Goal: Communication & Community: Answer question/provide support

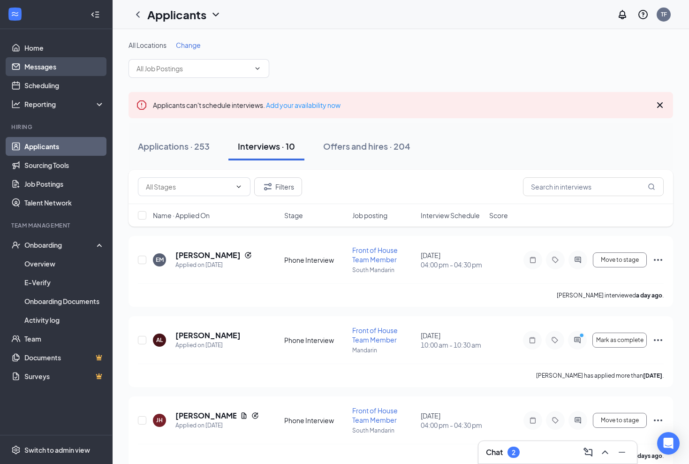
click at [51, 70] on link "Messages" at bounding box center [64, 66] width 80 height 19
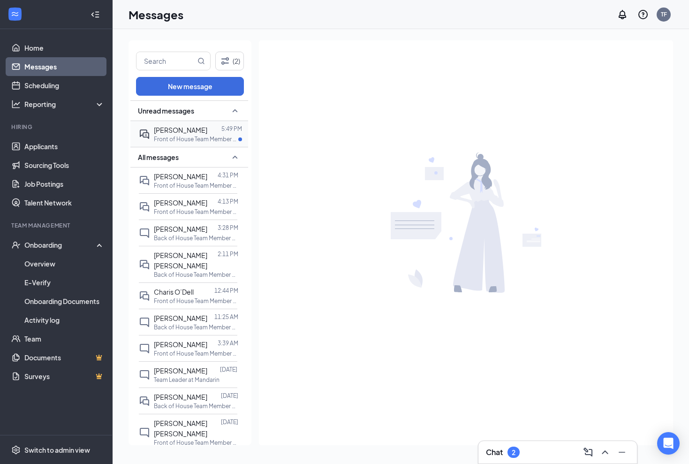
click at [195, 134] on div "[PERSON_NAME]" at bounding box center [180, 130] width 53 height 10
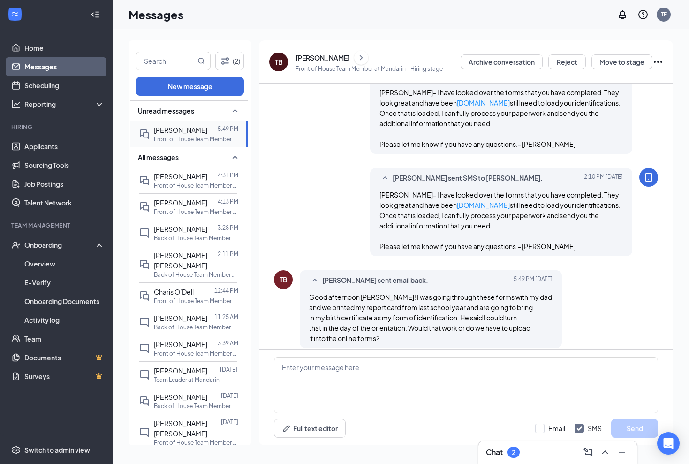
scroll to position [591, 0]
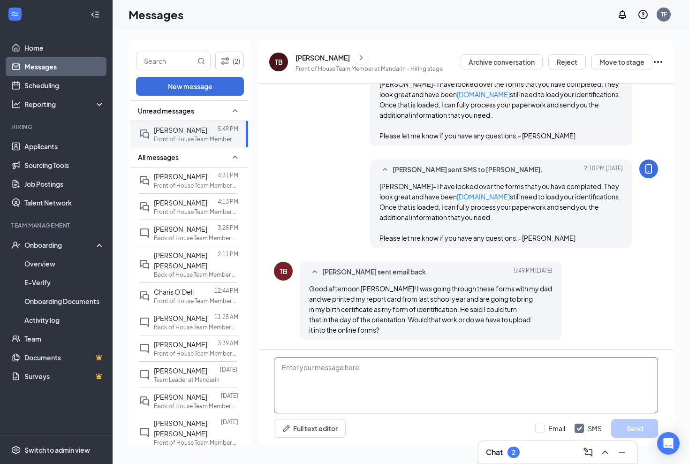
click at [311, 372] on textarea at bounding box center [466, 385] width 384 height 56
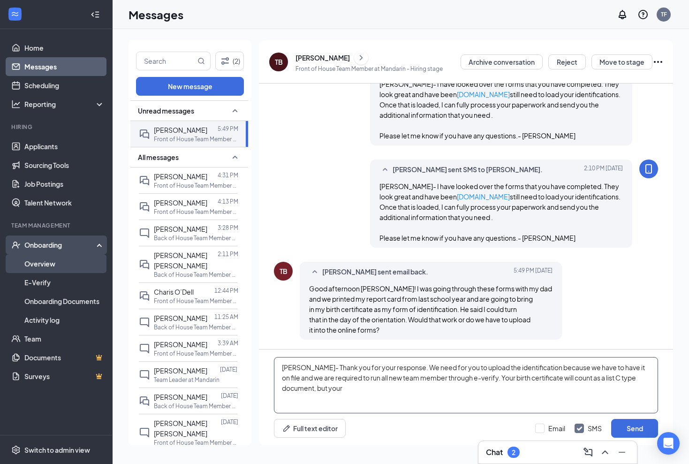
type textarea "[PERSON_NAME]- Thank you for your response. We need for you to upload the ident…"
click at [55, 265] on link "Overview" at bounding box center [64, 263] width 80 height 19
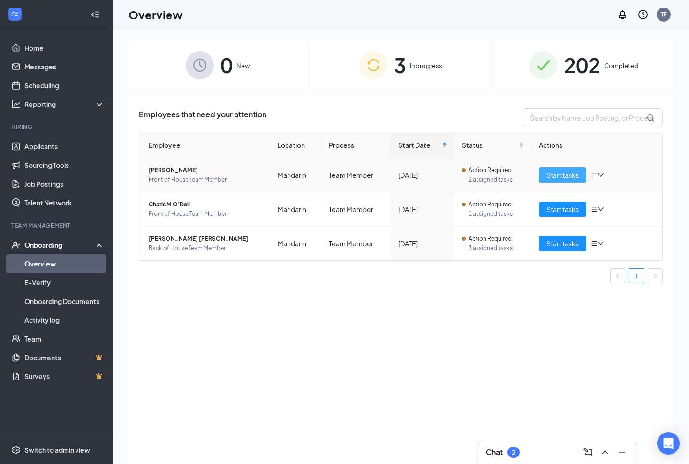
click at [560, 172] on span "Start tasks" at bounding box center [562, 175] width 32 height 10
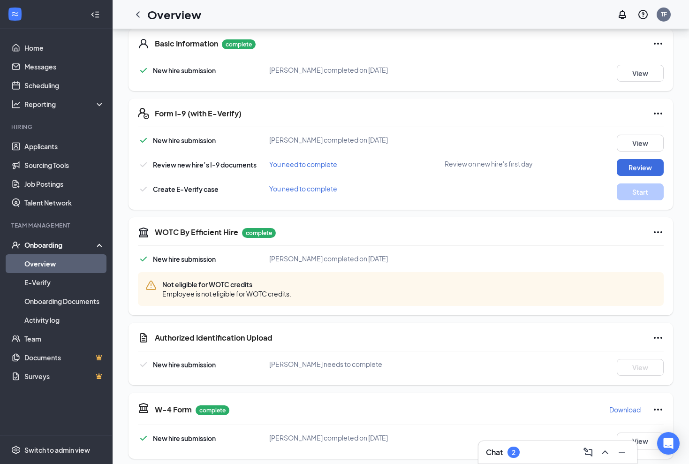
scroll to position [146, 0]
click at [638, 165] on button "Review" at bounding box center [639, 167] width 47 height 17
type input "[DATE]"
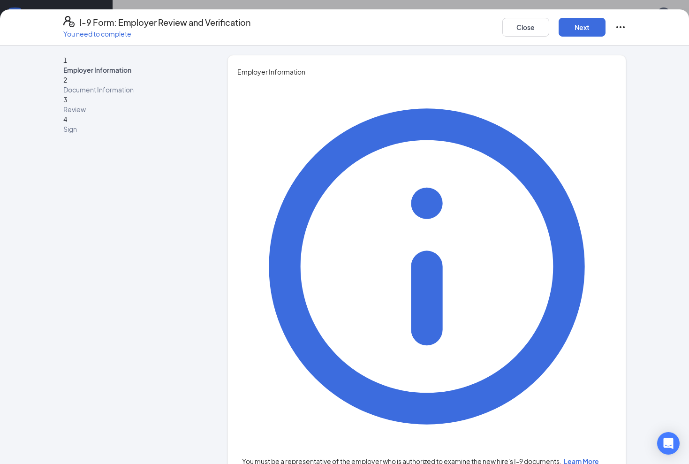
type input "[PERSON_NAME]"
type input "Manager"
paste input "[EMAIL_ADDRESS][DEMOGRAPHIC_DATA][DOMAIN_NAME]"
type input "[EMAIL_ADDRESS][DEMOGRAPHIC_DATA][DOMAIN_NAME]"
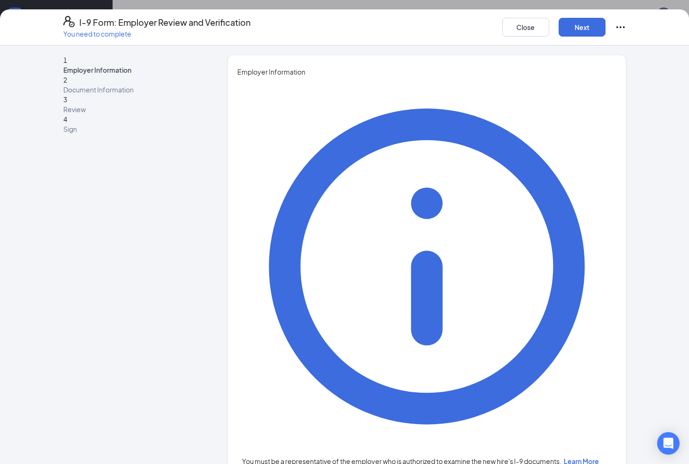
paste input "9042924668"
type input "9042924668"
click at [583, 23] on button "Next" at bounding box center [581, 27] width 47 height 19
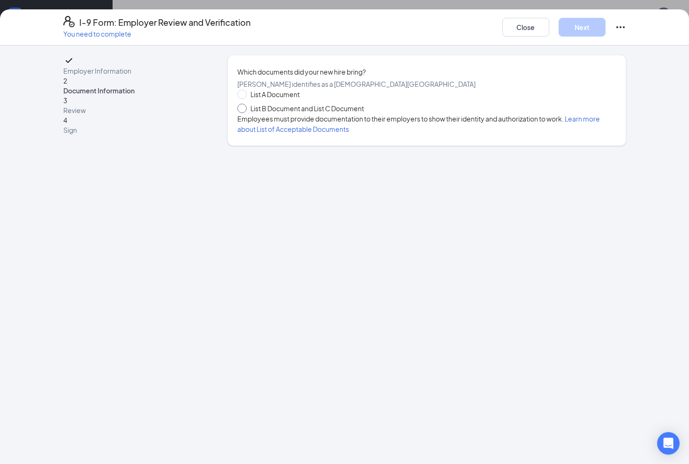
click at [240, 110] on input "List B Document and List C Document" at bounding box center [240, 107] width 7 height 7
radio input "true"
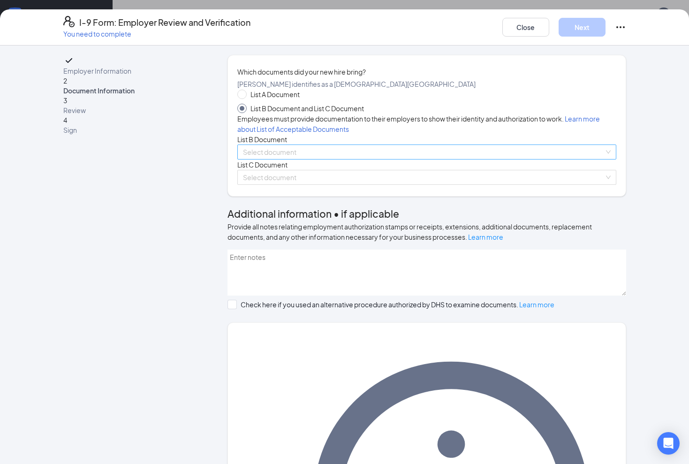
click at [287, 159] on input "search" at bounding box center [423, 152] width 361 height 14
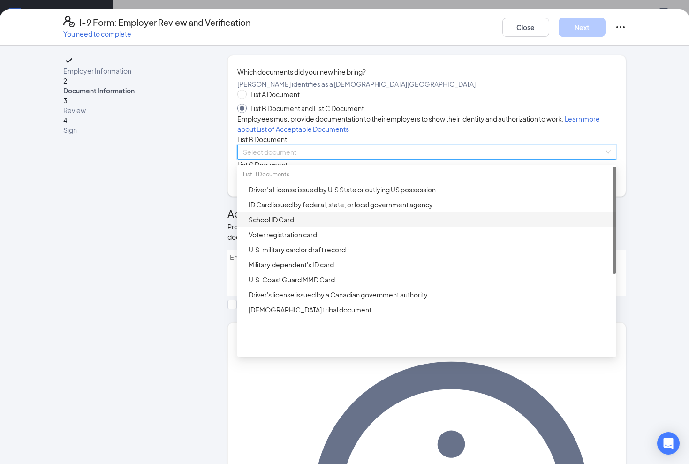
drag, startPoint x: 241, startPoint y: 248, endPoint x: 160, endPoint y: 297, distance: 94.5
click at [161, 297] on div "Employer Information 2 Document Information 3 Review 4 Sign Which documents did…" at bounding box center [344, 378] width 563 height 646
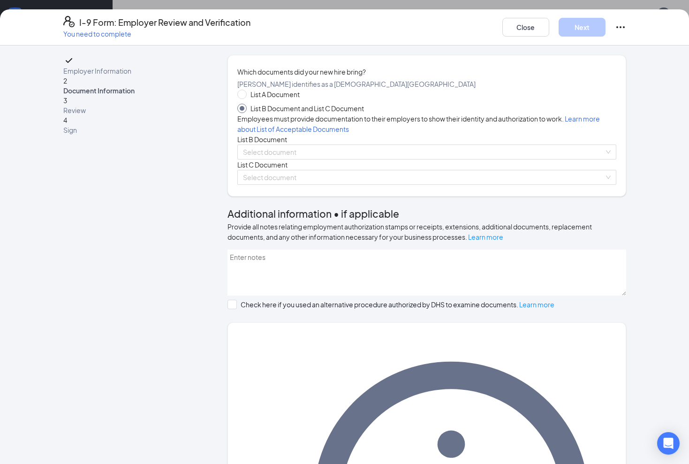
click at [183, 252] on div "Employer Information 2 Document Information 3 Review 4 Sign" at bounding box center [133, 378] width 141 height 646
click at [263, 159] on input "search" at bounding box center [423, 152] width 361 height 14
click at [145, 247] on div "Employer Information 2 Document Information 3 Review 4 Sign" at bounding box center [133, 378] width 141 height 646
click at [513, 31] on button "Close" at bounding box center [525, 27] width 47 height 19
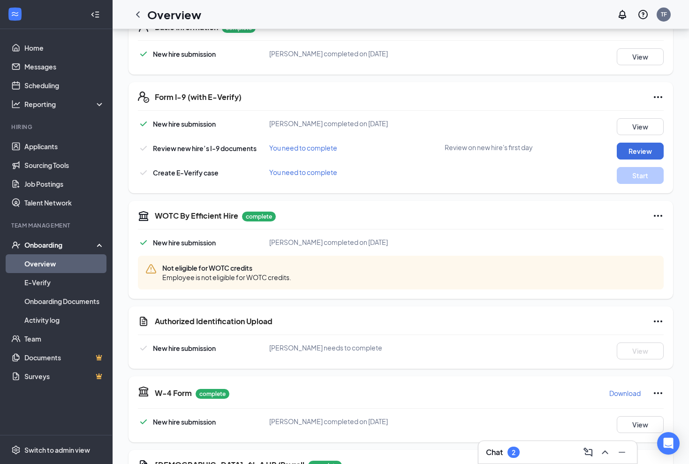
scroll to position [165, 0]
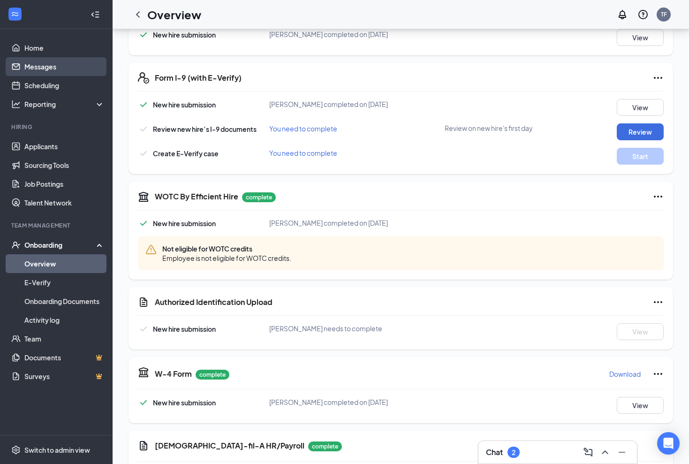
click at [46, 60] on link "Messages" at bounding box center [64, 66] width 80 height 19
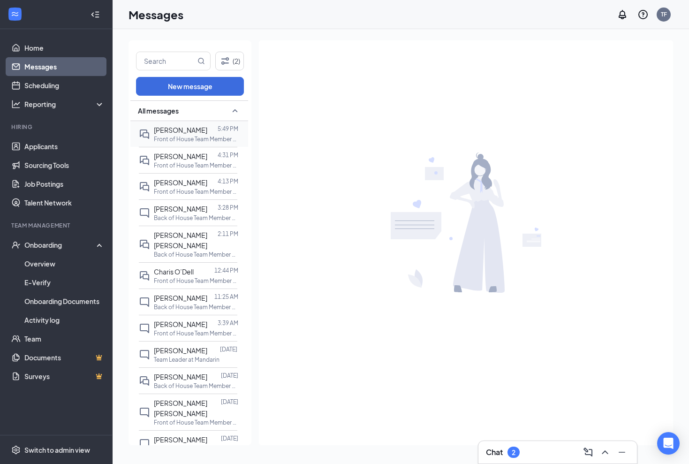
click at [200, 137] on p "Front of House Team Member at Mandarin" at bounding box center [196, 139] width 84 height 8
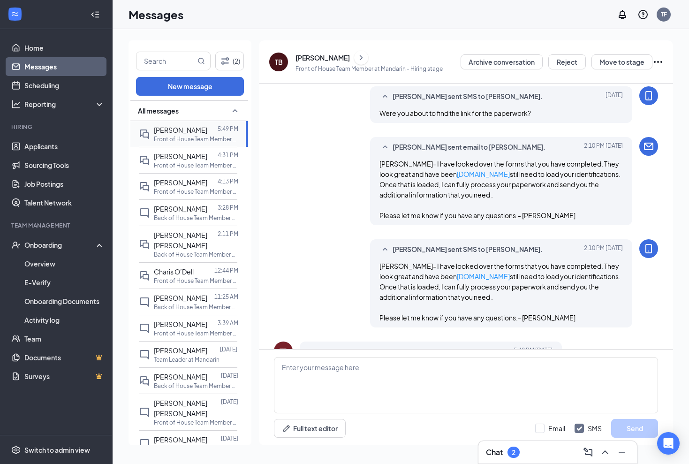
scroll to position [591, 0]
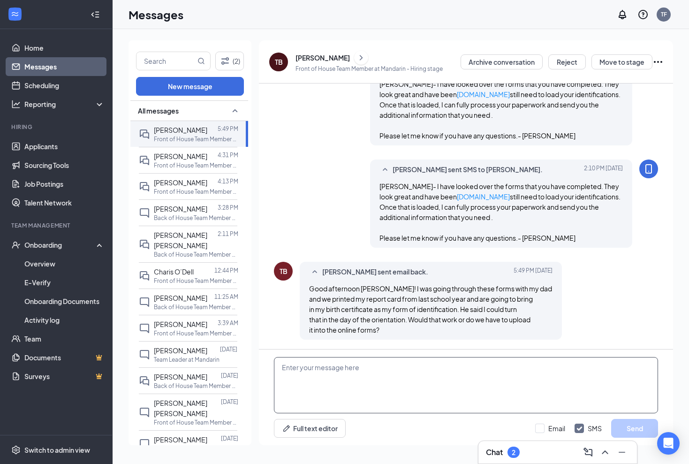
click at [315, 358] on textarea at bounding box center [466, 385] width 384 height 56
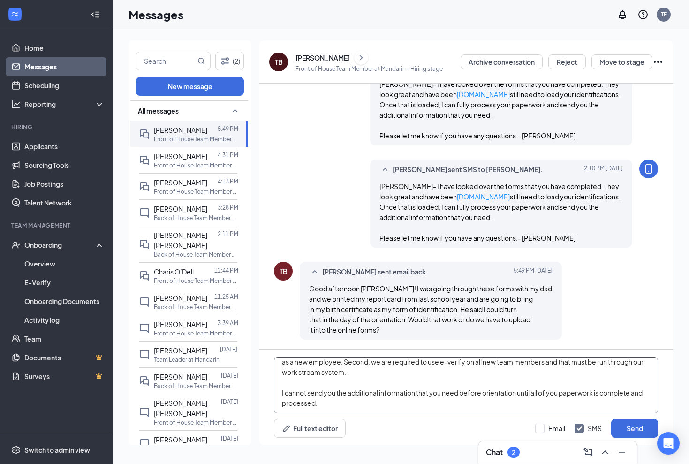
scroll to position [26, 0]
click at [559, 394] on textarea "[PERSON_NAME]- Thank you for reaching out. You must load your documents using t…" at bounding box center [466, 385] width 384 height 56
click at [447, 402] on textarea "[PERSON_NAME]- Thank you for reaching out. You must load your documents using t…" at bounding box center [466, 385] width 384 height 56
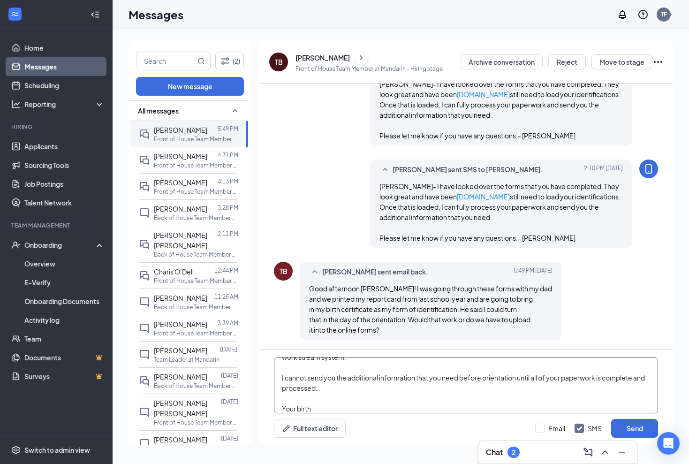
click at [448, 399] on textarea "[PERSON_NAME]- Thank you for reaching out. You must load your documents using t…" at bounding box center [466, 385] width 384 height 56
click at [398, 407] on textarea "[PERSON_NAME]- Thank you for reaching out. You must load your documents using t…" at bounding box center [466, 385] width 384 height 56
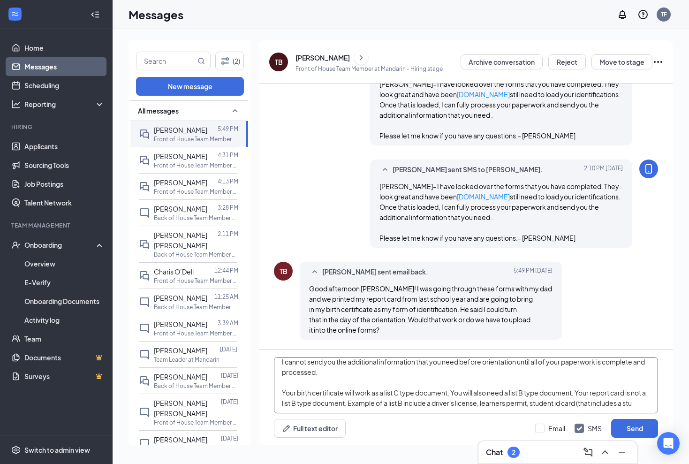
click at [398, 407] on textarea "[PERSON_NAME]- Thank you for reaching out. You must load your documents using t…" at bounding box center [466, 385] width 384 height 56
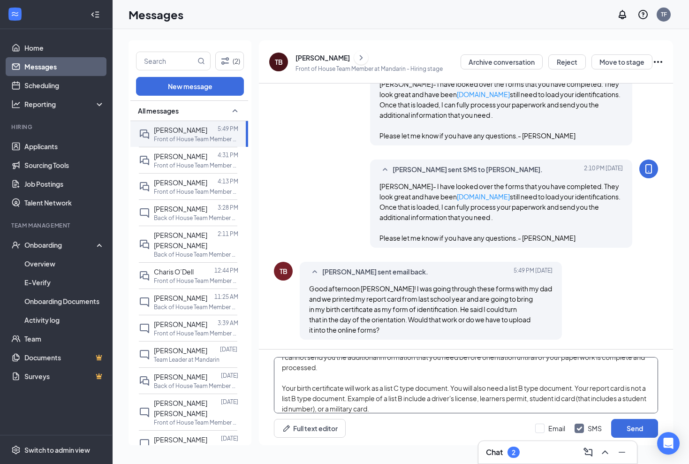
scroll to position [0, 0]
click at [381, 399] on textarea "[PERSON_NAME]- Thank you for reaching out. You must load your documents using t…" at bounding box center [466, 385] width 384 height 56
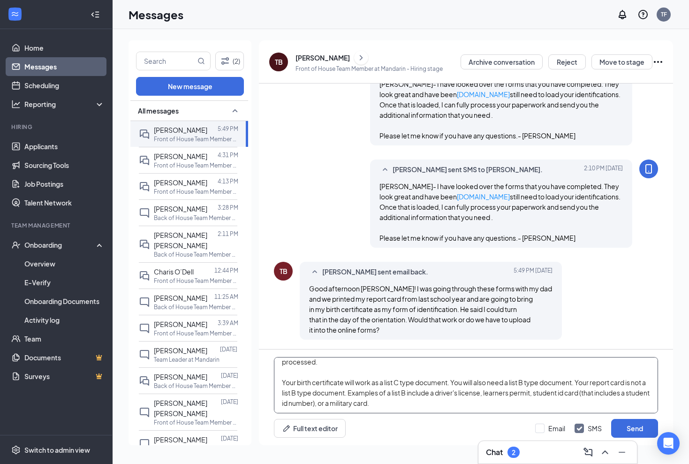
scroll to position [68, 0]
click at [400, 406] on textarea "[PERSON_NAME]- Thank you for reaching out. You must load your documents using t…" at bounding box center [466, 385] width 384 height 56
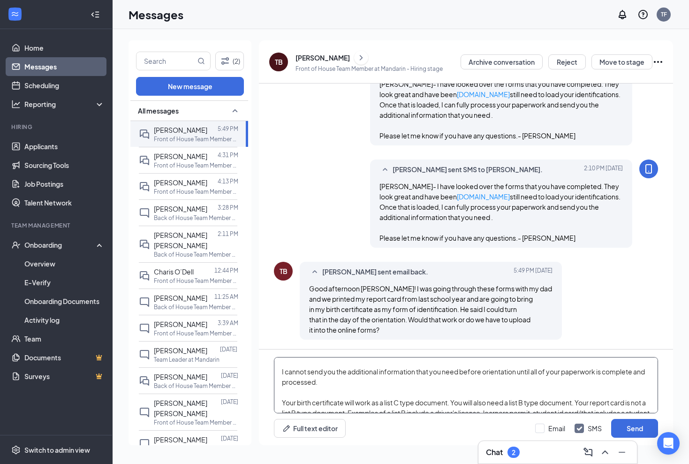
scroll to position [53, 0]
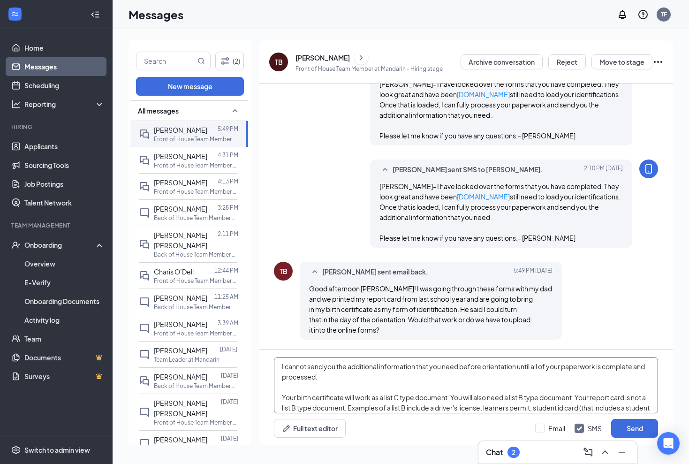
click at [636, 368] on textarea "[PERSON_NAME]- Thank you for reaching out. You must load your documents using t…" at bounding box center [466, 385] width 384 height 56
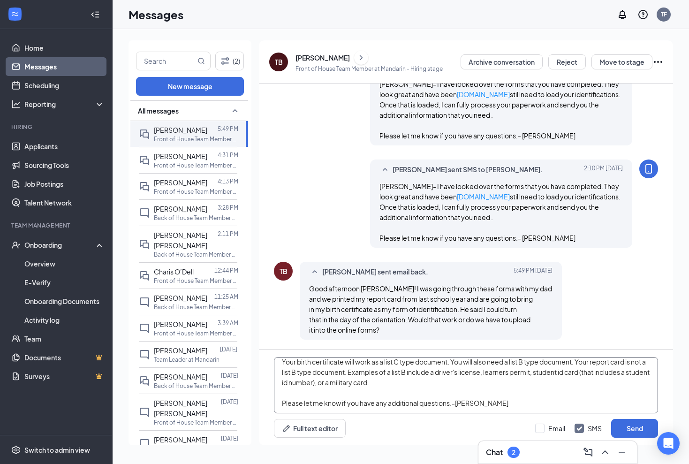
scroll to position [88, 0]
type textarea "[PERSON_NAME]- Thank you for reaching out. You must load your documents using t…"
click at [541, 427] on div at bounding box center [539, 427] width 9 height 9
click at [541, 427] on input "Email" at bounding box center [550, 427] width 30 height 9
checkbox input "true"
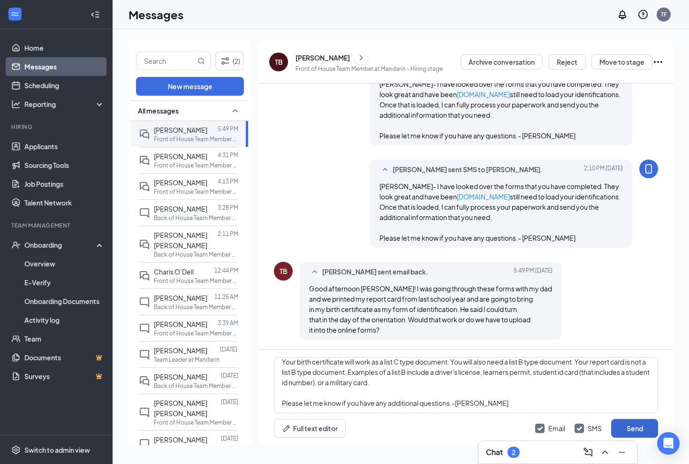
click at [640, 425] on button "Send" at bounding box center [634, 428] width 47 height 19
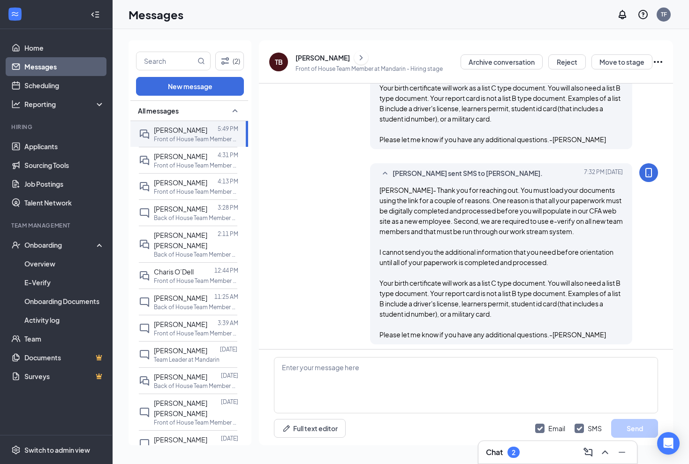
scroll to position [981, 0]
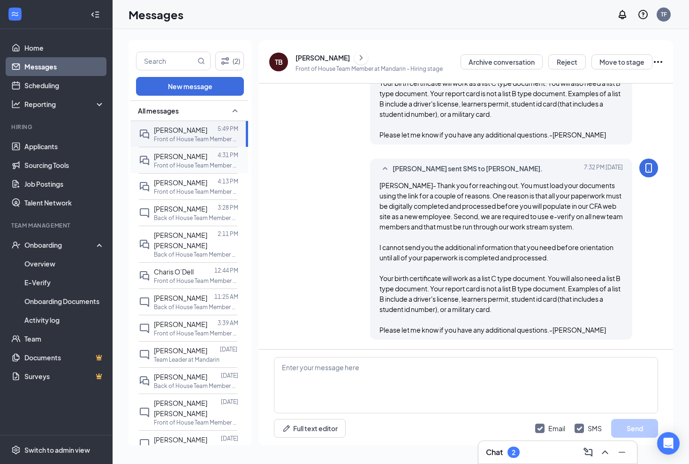
click at [225, 149] on div "[PERSON_NAME] 4:31 PM Front of House Team Member at Mandarin" at bounding box center [188, 160] width 98 height 26
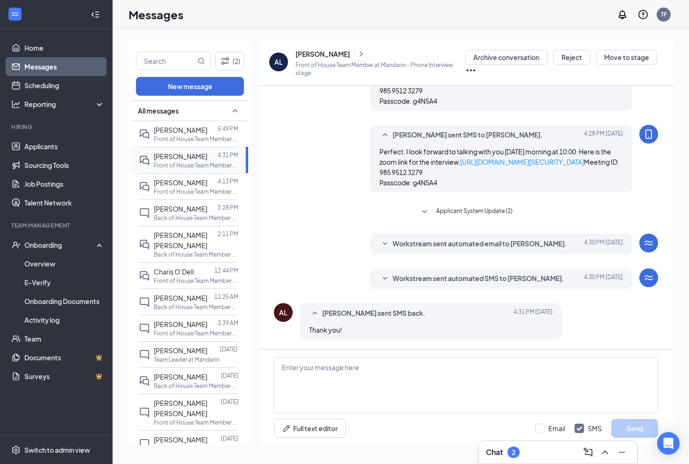
scroll to position [497, 0]
click at [36, 145] on link "Applicants" at bounding box center [64, 146] width 80 height 19
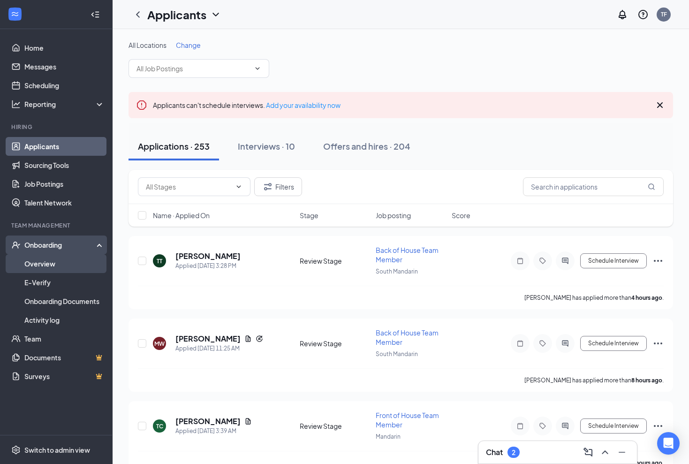
click at [47, 261] on link "Overview" at bounding box center [64, 263] width 80 height 19
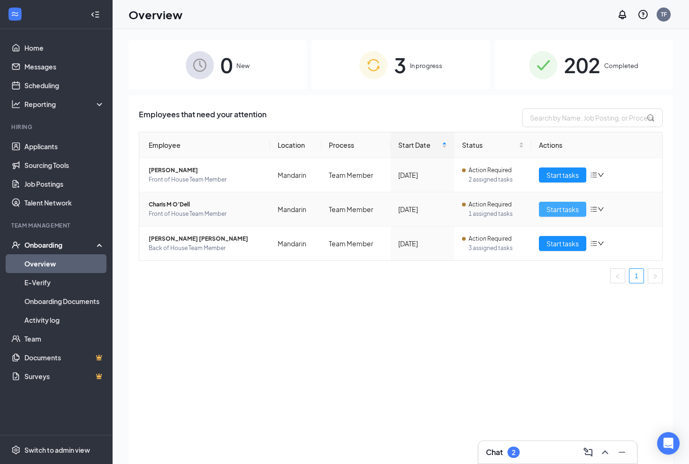
click at [565, 208] on span "Start tasks" at bounding box center [562, 209] width 32 height 10
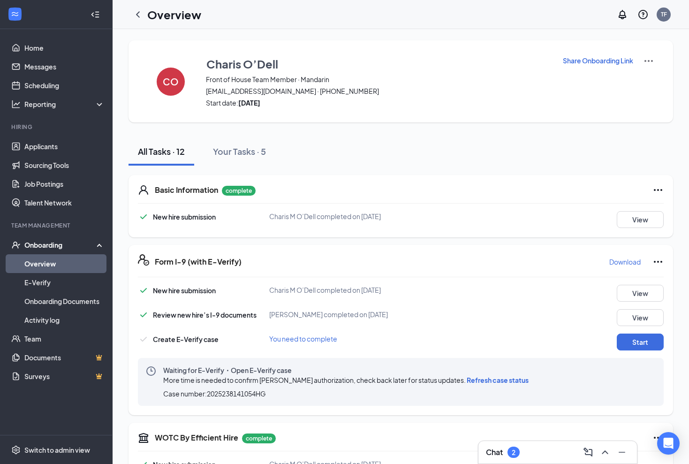
click at [503, 380] on span "Refresh case status" at bounding box center [497, 379] width 62 height 8
click at [47, 145] on link "Applicants" at bounding box center [64, 146] width 80 height 19
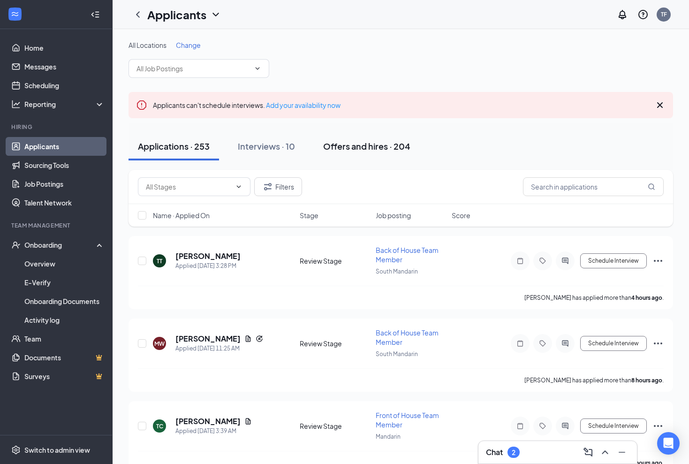
click at [343, 146] on div "Offers and hires · 204" at bounding box center [366, 146] width 87 height 12
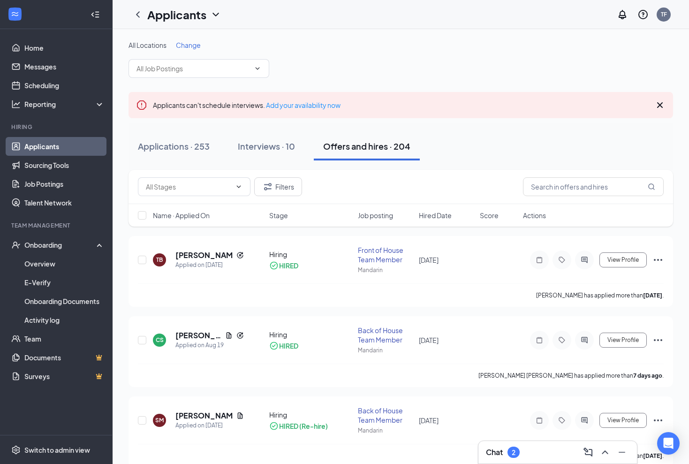
click at [343, 150] on div "Offers and hires · 204" at bounding box center [366, 146] width 87 height 12
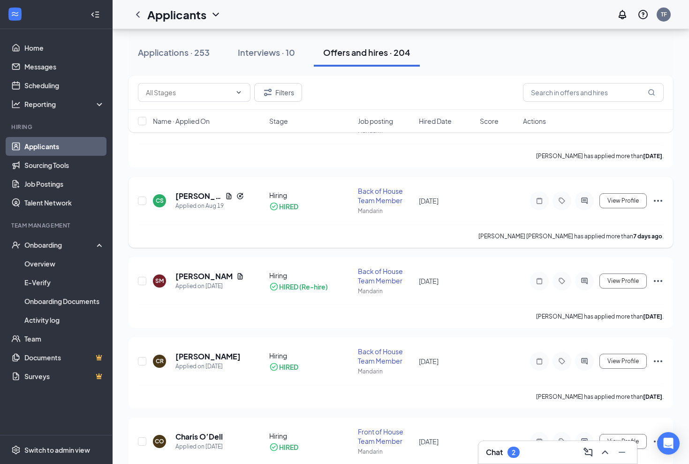
scroll to position [140, 0]
click at [45, 68] on link "Messages" at bounding box center [64, 66] width 80 height 19
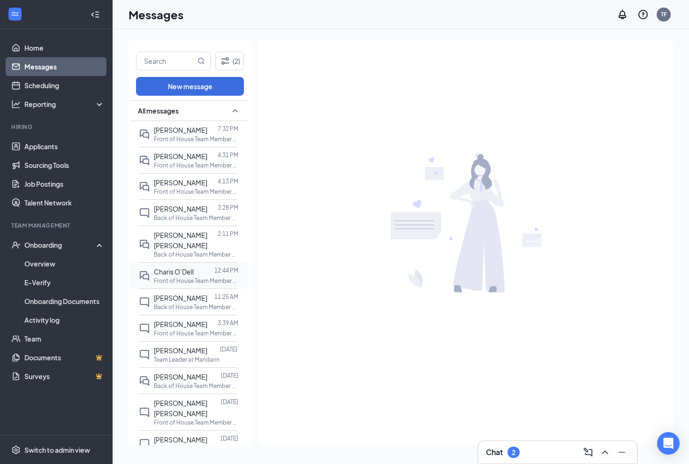
click at [180, 267] on span "Charis O’Dell" at bounding box center [174, 271] width 40 height 8
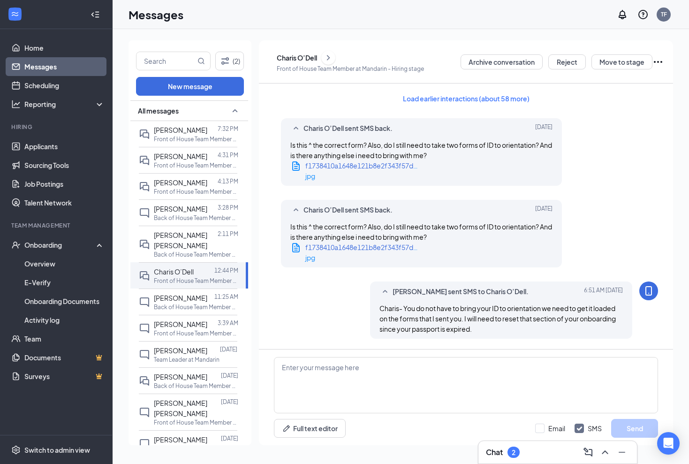
scroll to position [1046, 0]
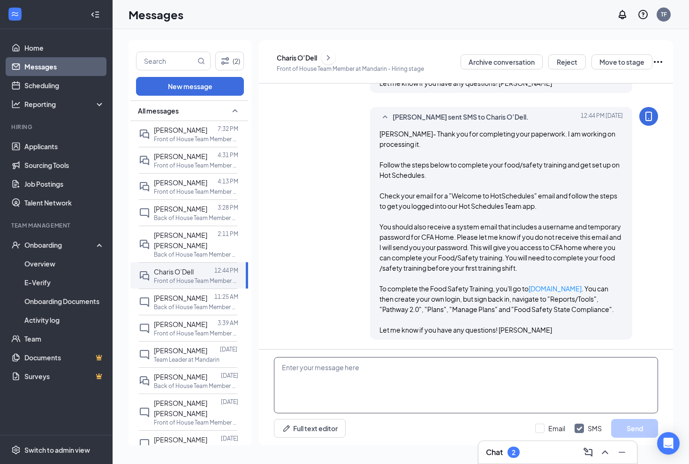
click at [332, 368] on textarea at bounding box center [466, 385] width 384 height 56
paste textarea "I hope you enjoyed your orientation. I have attached two videos that Mr. [PERSO…"
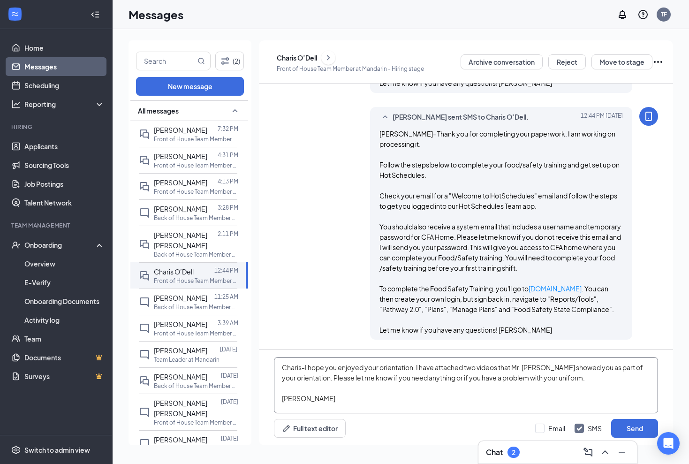
scroll to position [0, 0]
type textarea "Charis-I hope you enjoyed your orientation. I have attached two videos that Mr.…"
click at [639, 425] on button "Send" at bounding box center [634, 428] width 47 height 19
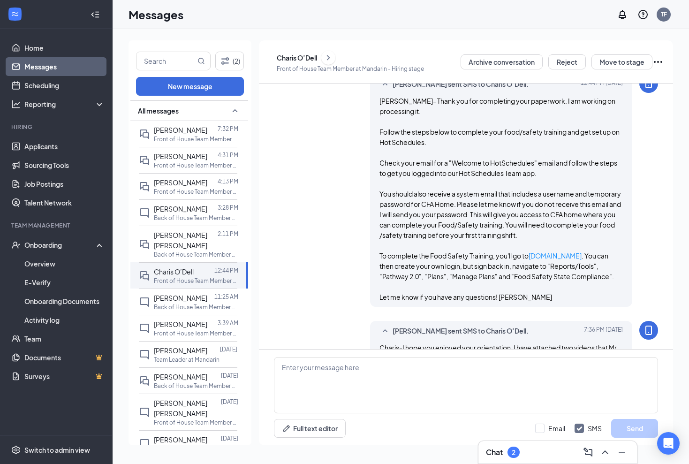
scroll to position [1190, 0]
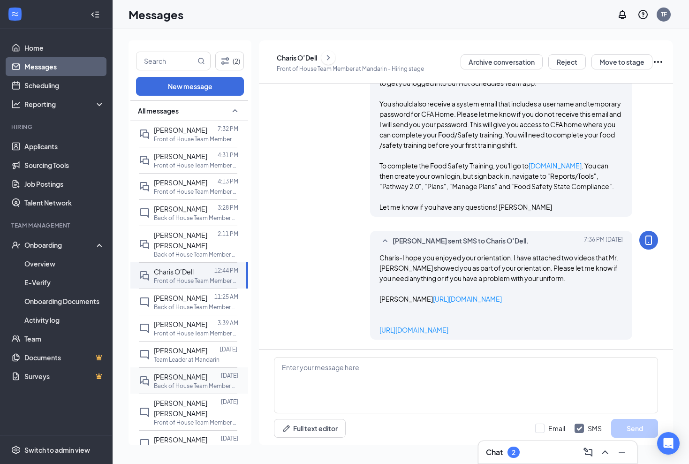
click at [198, 382] on p "Back of House Team Member at Mandarin" at bounding box center [196, 386] width 84 height 8
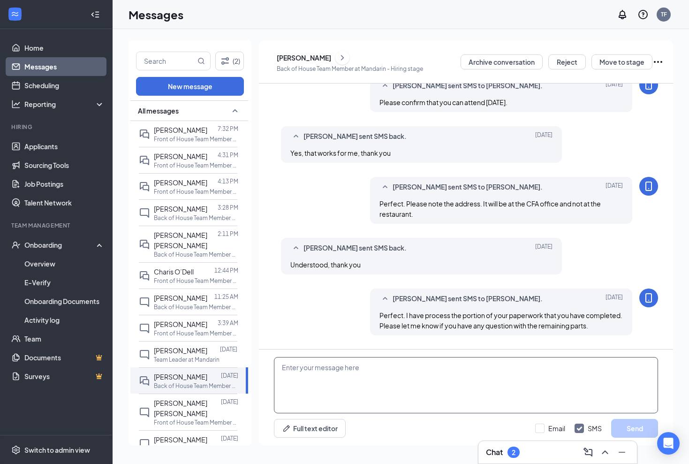
scroll to position [415, 0]
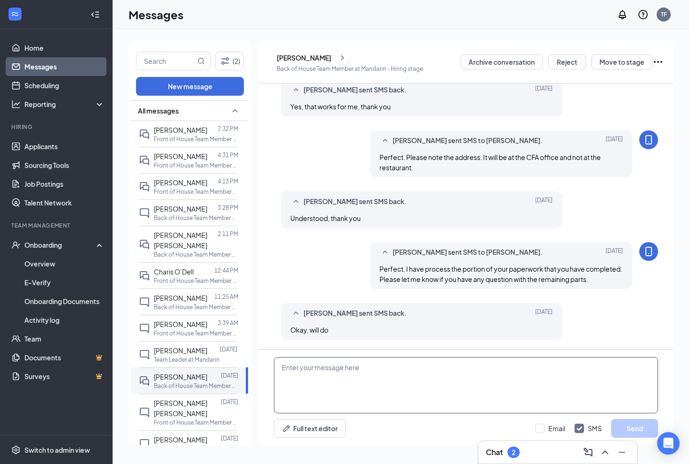
click at [333, 373] on textarea at bounding box center [466, 385] width 384 height 56
paste textarea "I hope you enjoyed your orientation. I have attached two videos that Mr. [PERSO…"
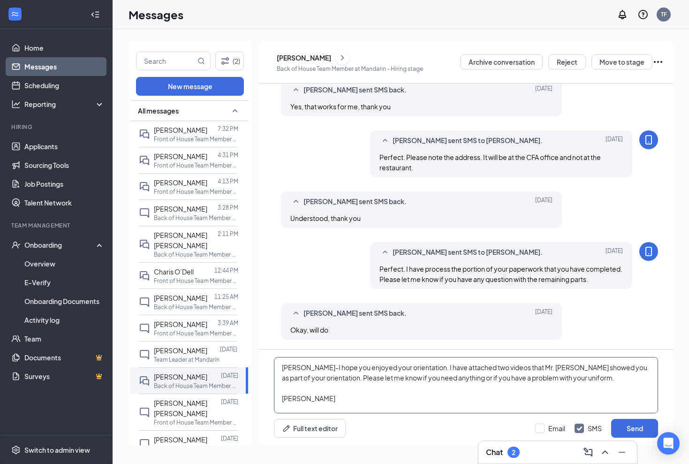
scroll to position [0, 0]
type textarea "[PERSON_NAME]-I hope you enjoyed your orientation. I have attached two videos t…"
click at [641, 429] on button "Send" at bounding box center [634, 428] width 47 height 19
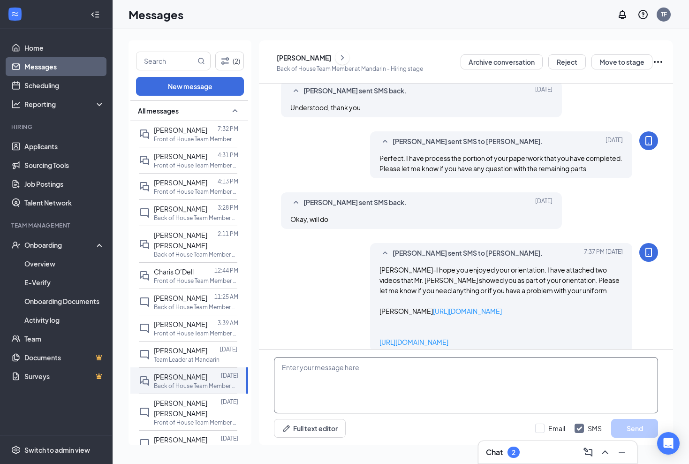
scroll to position [559, 0]
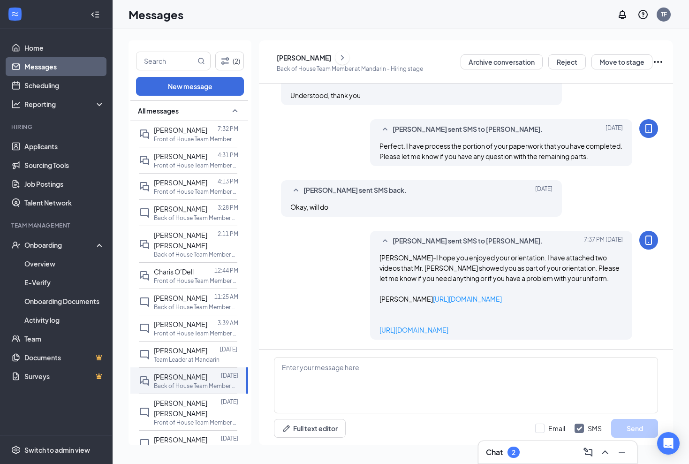
click at [329, 58] on div "[PERSON_NAME]" at bounding box center [304, 57] width 54 height 9
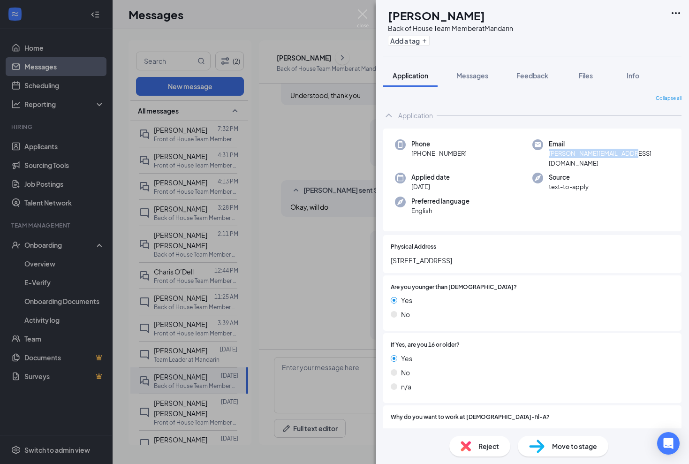
drag, startPoint x: 548, startPoint y: 153, endPoint x: 629, endPoint y: 151, distance: 81.1
click at [629, 151] on div "Email [PERSON_NAME][EMAIL_ADDRESS][DOMAIN_NAME]" at bounding box center [600, 153] width 137 height 29
copy span "[PERSON_NAME][EMAIL_ADDRESS][DOMAIN_NAME]"
click at [366, 13] on img at bounding box center [363, 18] width 12 height 18
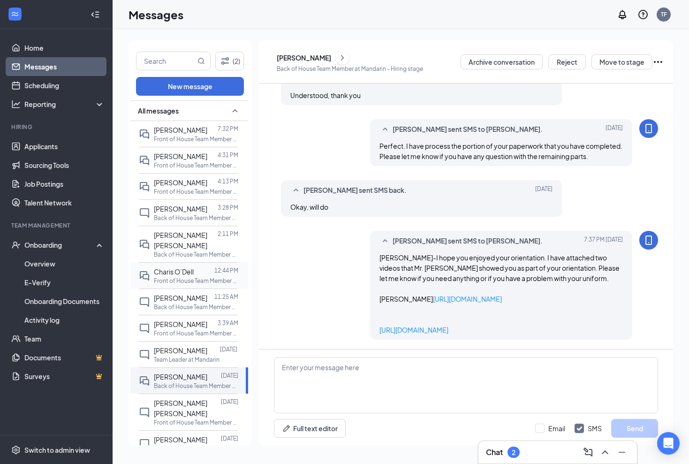
click at [169, 267] on span "Charis O’Dell" at bounding box center [174, 271] width 40 height 8
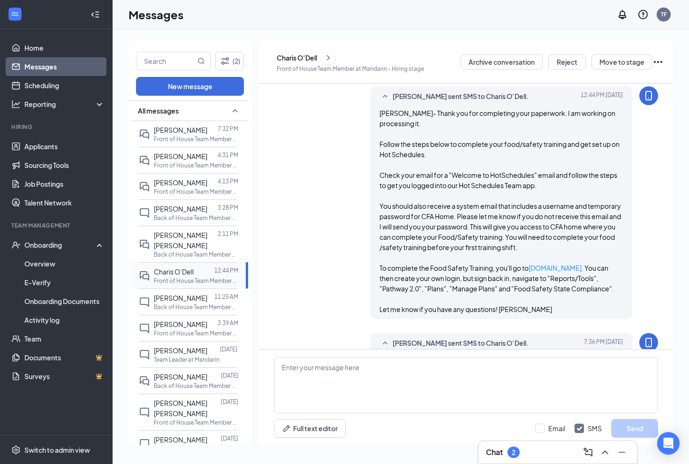
scroll to position [1092, 0]
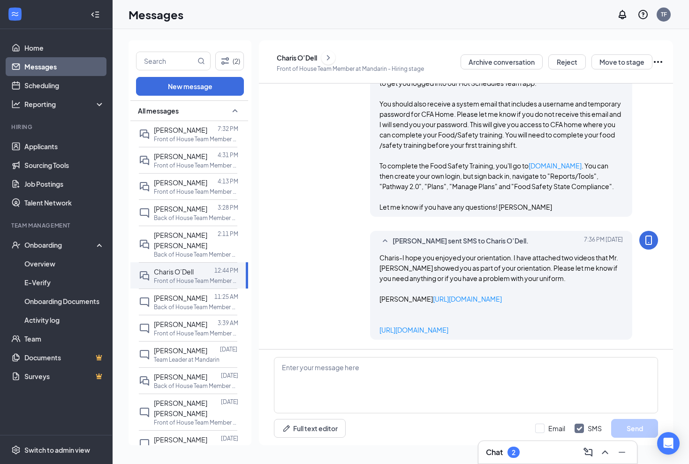
click at [333, 59] on icon "ChevronRight" at bounding box center [327, 57] width 9 height 11
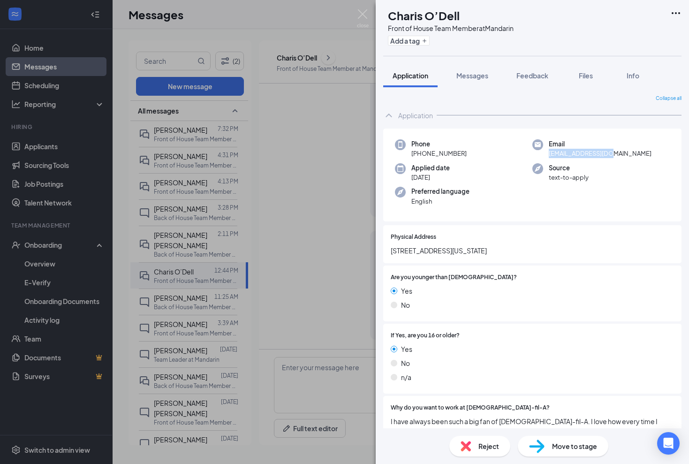
drag, startPoint x: 549, startPoint y: 152, endPoint x: 612, endPoint y: 152, distance: 62.8
click at [612, 152] on div "Email [EMAIL_ADDRESS][DOMAIN_NAME]" at bounding box center [600, 148] width 137 height 19
copy span "[EMAIL_ADDRESS][DOMAIN_NAME]"
drag, startPoint x: 548, startPoint y: 152, endPoint x: 567, endPoint y: 150, distance: 19.8
click at [567, 150] on div "Email [EMAIL_ADDRESS][DOMAIN_NAME]" at bounding box center [600, 148] width 137 height 19
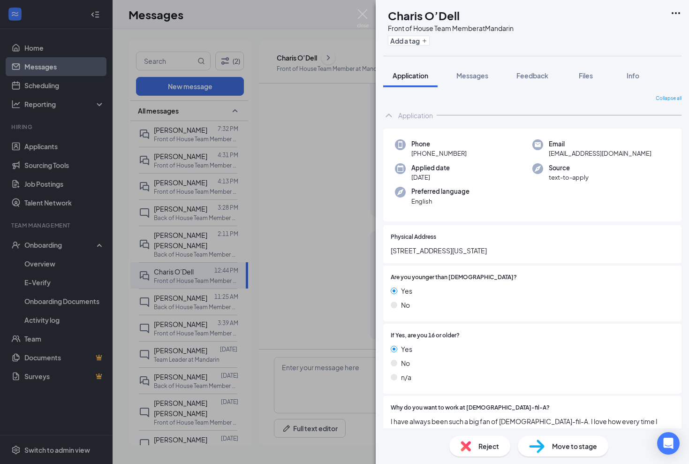
click at [540, 154] on div "Email [EMAIL_ADDRESS][DOMAIN_NAME]" at bounding box center [600, 148] width 137 height 19
drag, startPoint x: 547, startPoint y: 153, endPoint x: 611, endPoint y: 153, distance: 64.2
click at [611, 153] on div "Email [EMAIL_ADDRESS][DOMAIN_NAME]" at bounding box center [600, 148] width 137 height 19
copy span "[EMAIL_ADDRESS][DOMAIN_NAME]"
click at [363, 12] on img at bounding box center [363, 18] width 12 height 18
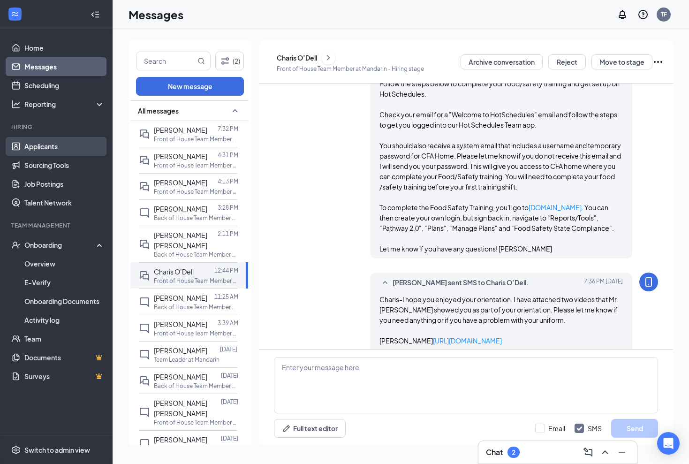
click at [57, 142] on link "Applicants" at bounding box center [64, 146] width 80 height 19
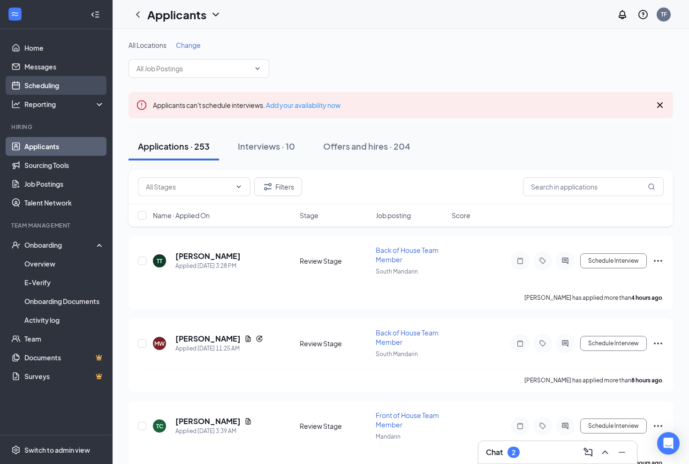
click at [57, 87] on link "Scheduling" at bounding box center [64, 85] width 80 height 19
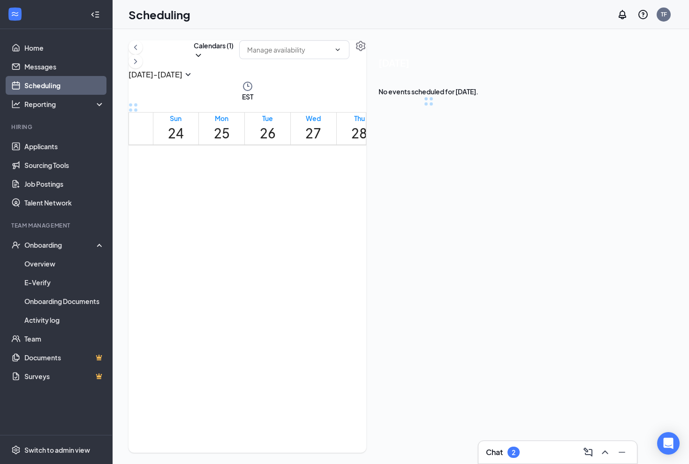
scroll to position [461, 0]
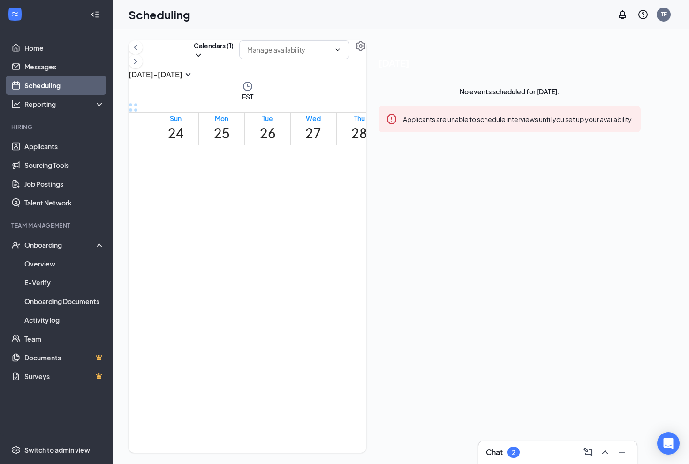
click at [323, 285] on div "10:00-10:30 AM 1" at bounding box center [313, 298] width 41 height 26
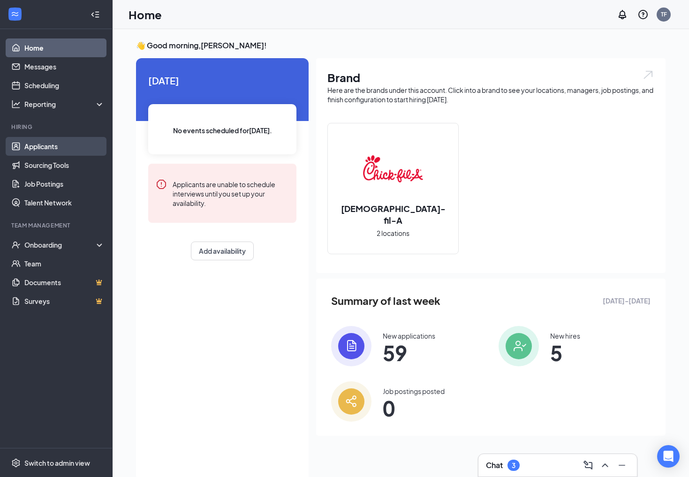
click at [32, 142] on link "Applicants" at bounding box center [64, 146] width 80 height 19
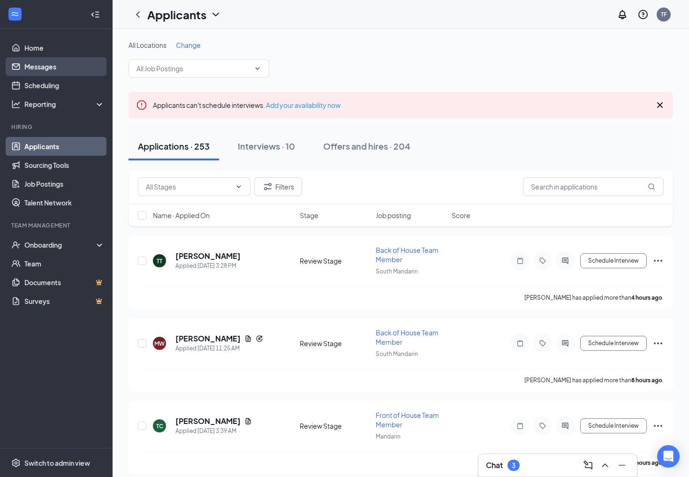
click at [38, 70] on link "Messages" at bounding box center [64, 66] width 80 height 19
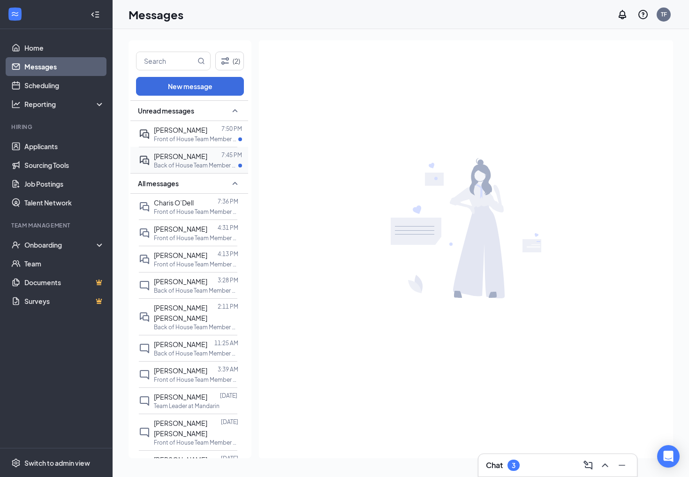
click at [179, 152] on span "[PERSON_NAME]" at bounding box center [180, 156] width 53 height 8
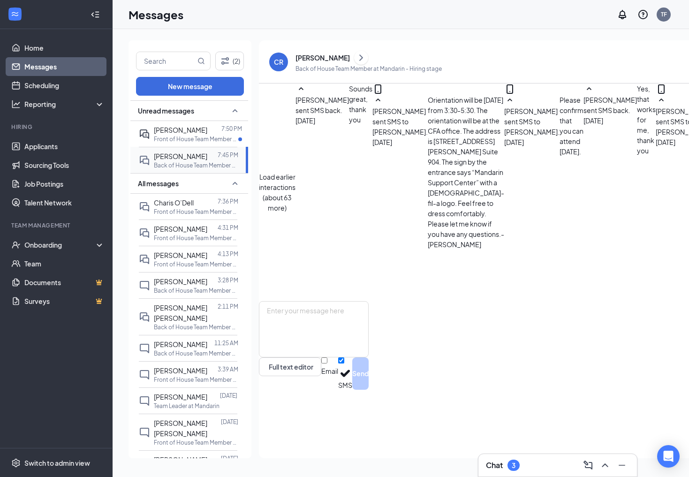
scroll to position [443, 0]
click at [281, 357] on textarea at bounding box center [314, 329] width 110 height 56
type textarea "Yes. I ordered you a hat."
click at [368, 390] on button "Send" at bounding box center [360, 373] width 16 height 32
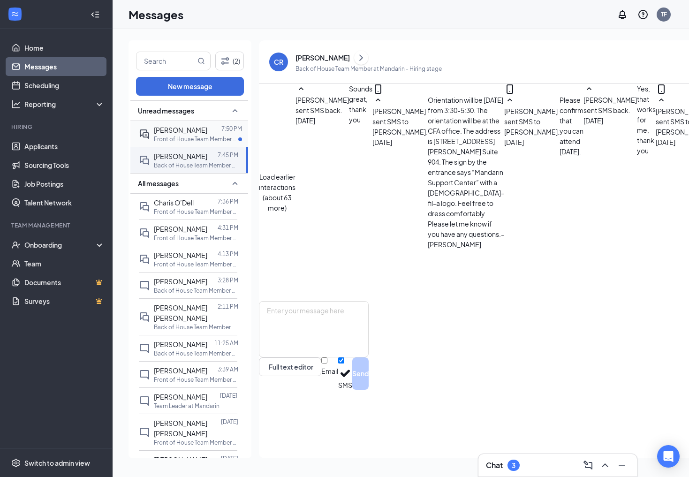
click at [177, 131] on span "[PERSON_NAME]" at bounding box center [180, 130] width 53 height 8
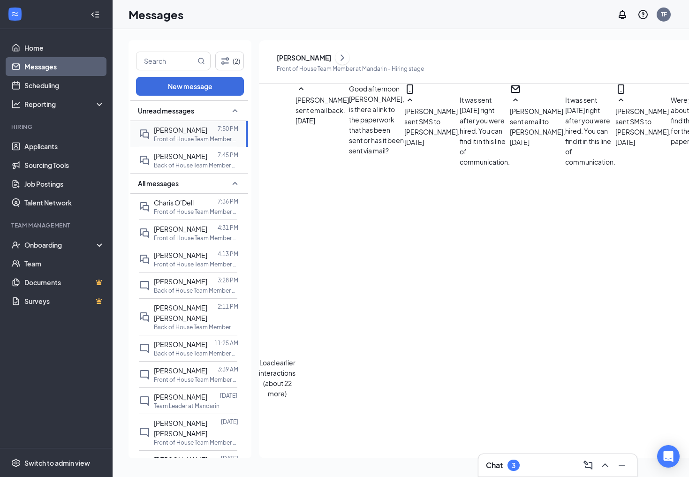
scroll to position [835, 0]
type textarea "Taylor- Do you have a student id number at school? I can try and run your repor…"
drag, startPoint x: 583, startPoint y: 441, endPoint x: 550, endPoint y: 441, distance: 32.8
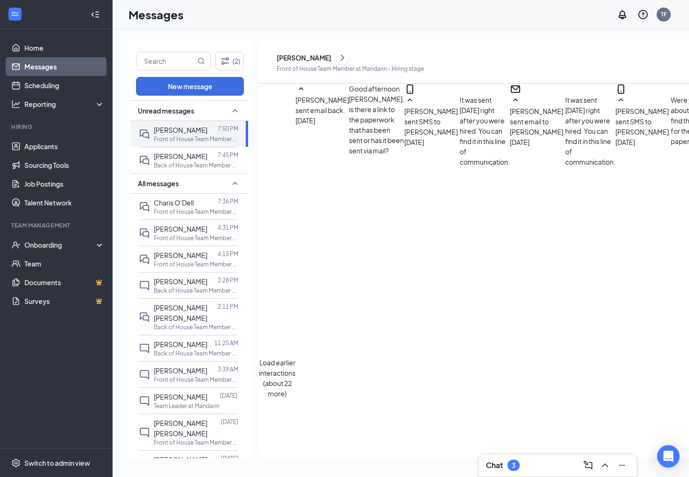
checkbox input "false"
checkbox input "true"
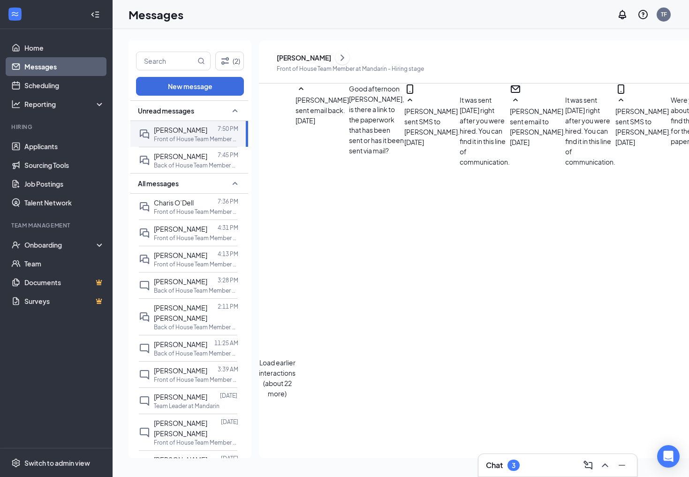
click at [225, 153] on p "7:45 PM" at bounding box center [228, 155] width 21 height 8
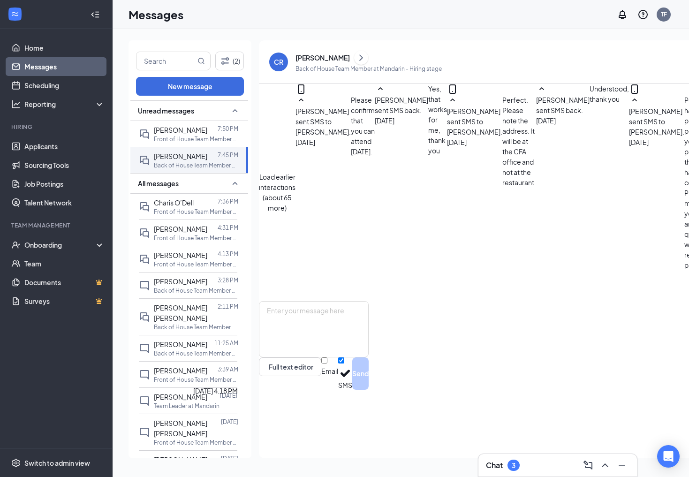
scroll to position [392, 0]
click at [48, 244] on div "Onboarding" at bounding box center [60, 244] width 72 height 9
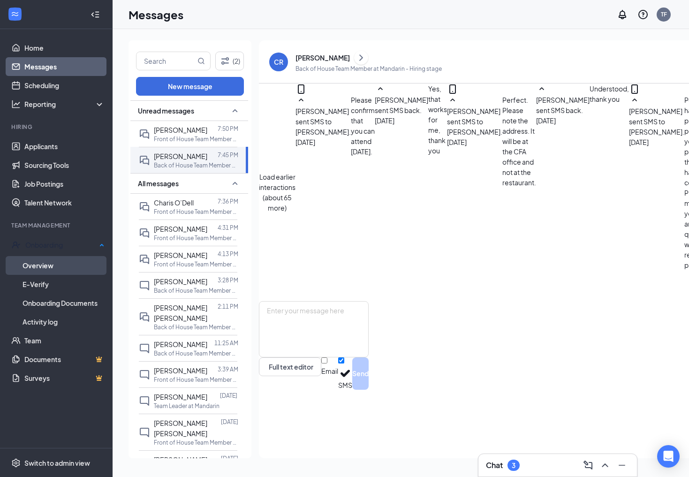
click at [46, 264] on link "Overview" at bounding box center [64, 265] width 82 height 19
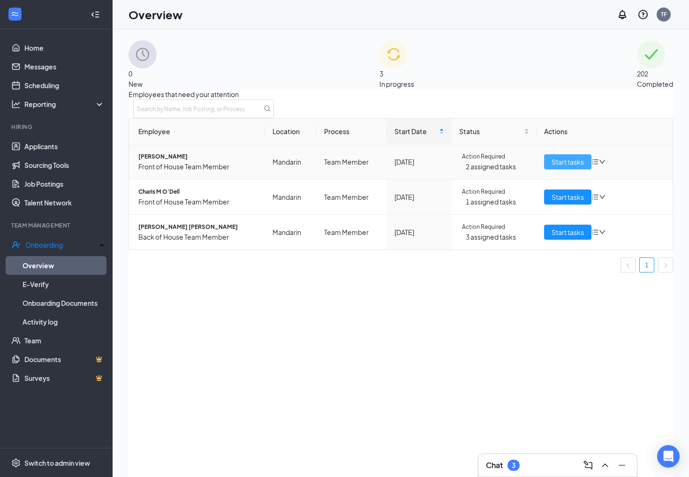
click at [562, 167] on span "Start tasks" at bounding box center [567, 162] width 32 height 10
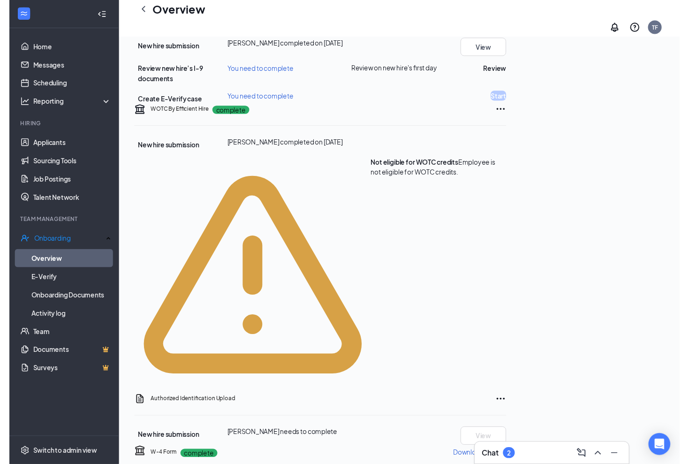
scroll to position [156, 0]
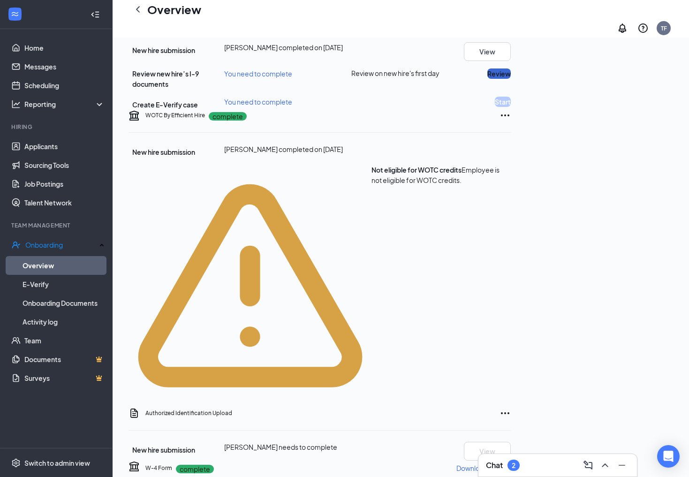
click at [510, 79] on button "Review" at bounding box center [498, 73] width 23 height 10
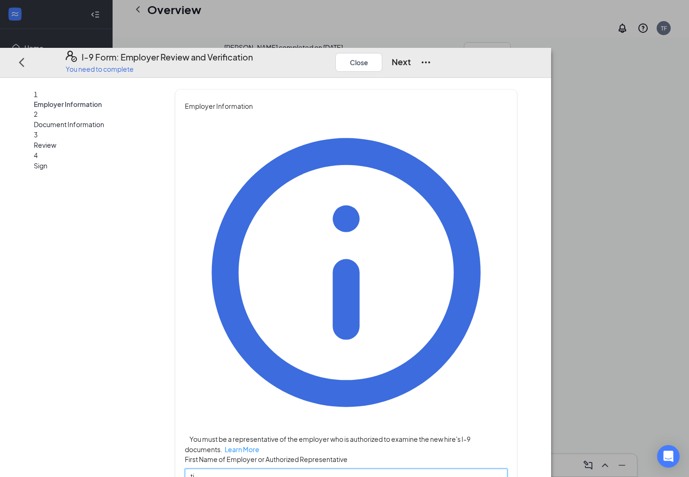
type input "t"
type input "[PERSON_NAME]"
type input "Manager"
paste input "[EMAIL_ADDRESS][DOMAIN_NAME]"
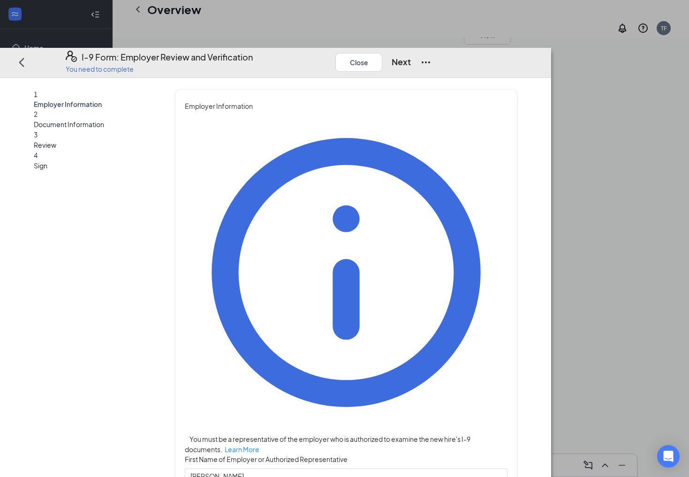
type input "s"
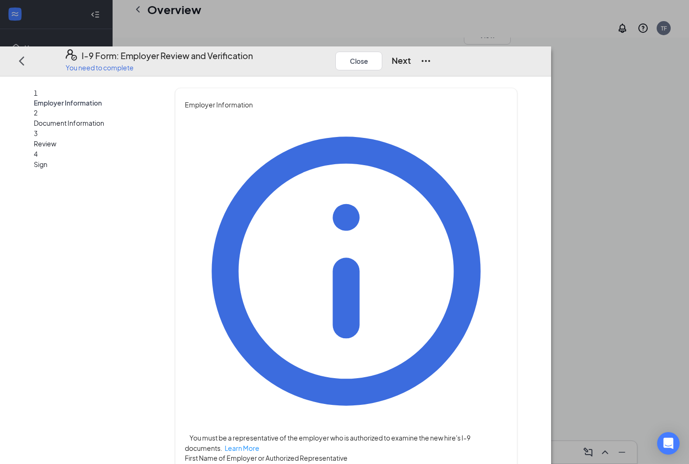
paste input "[EMAIL_ADDRESS][DEMOGRAPHIC_DATA][DOMAIN_NAME]"
type input "[EMAIL_ADDRESS][DEMOGRAPHIC_DATA][DOMAIN_NAME]"
paste input "9042924668"
type input "9042924668"
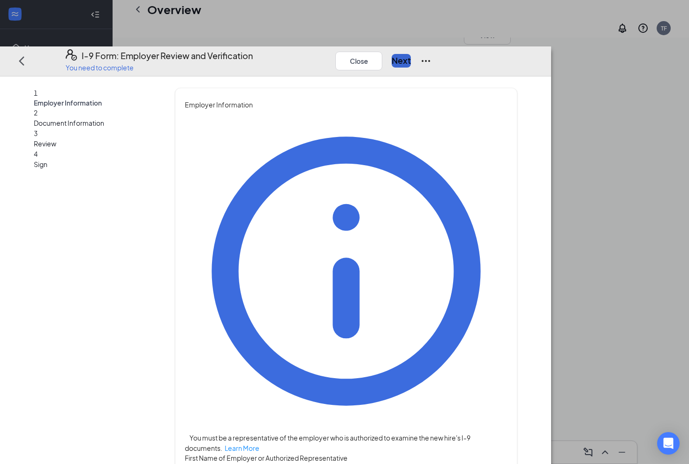
click at [411, 54] on button "Next" at bounding box center [400, 60] width 19 height 13
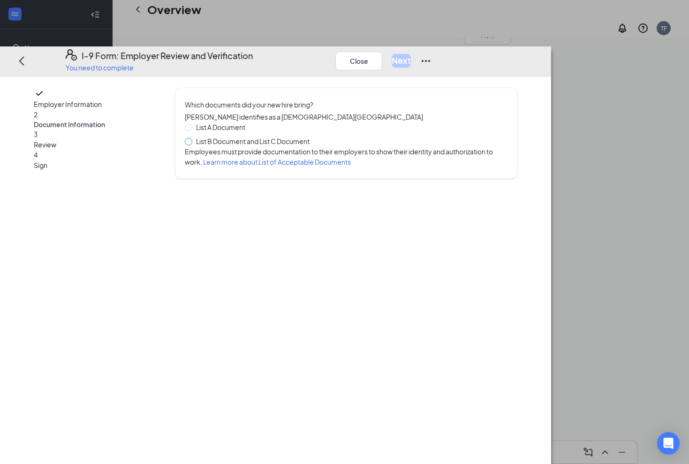
click at [191, 138] on input "List B Document and List C Document" at bounding box center [188, 141] width 7 height 7
radio input "true"
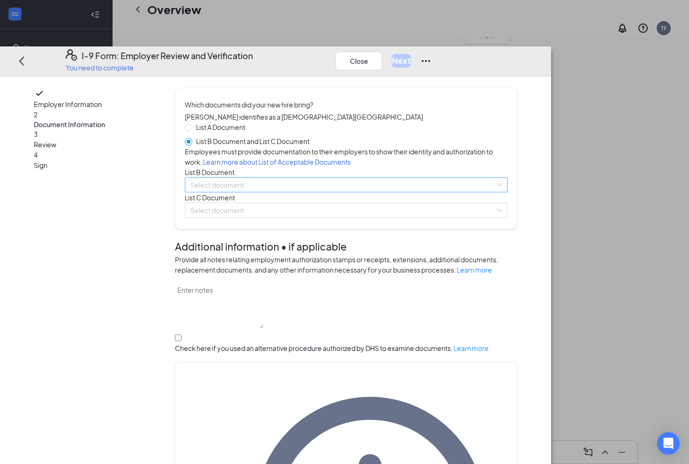
click at [343, 192] on input "search" at bounding box center [342, 185] width 305 height 14
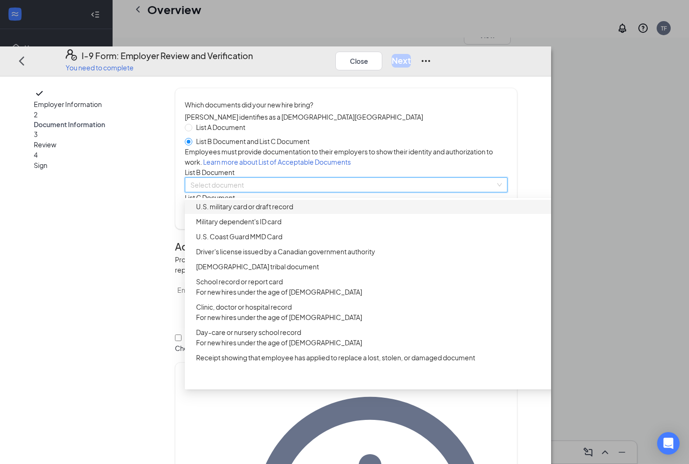
scroll to position [113, 0]
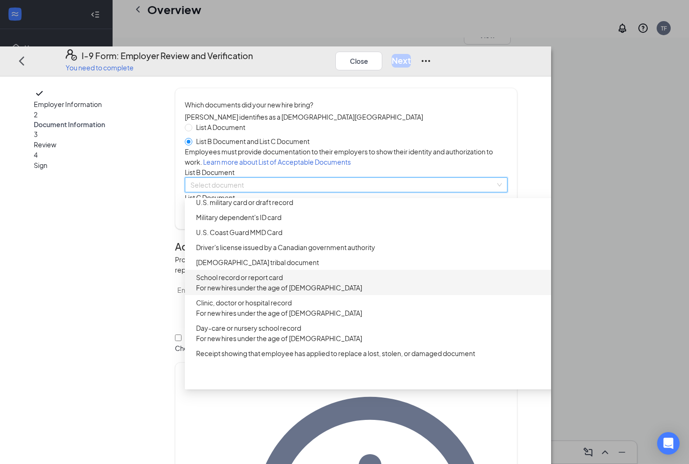
click at [299, 293] on div "School record or report card For new hires under the age of 18" at bounding box center [377, 282] width 362 height 21
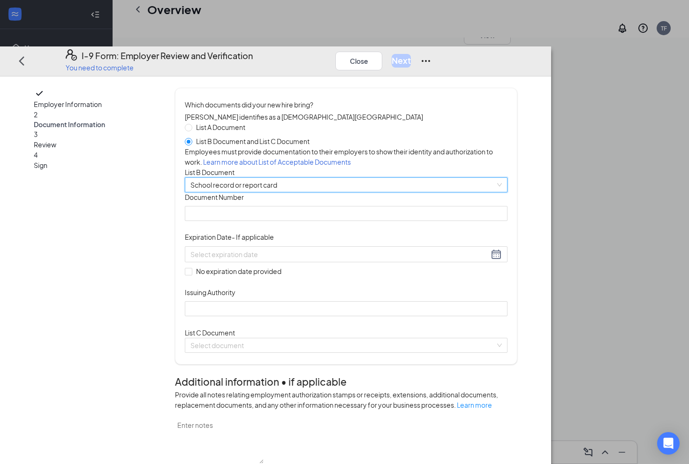
scroll to position [0, 0]
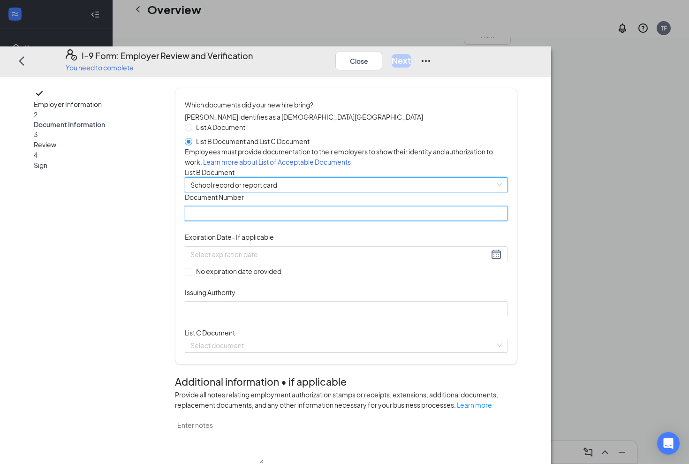
click at [346, 221] on input "Document Number" at bounding box center [346, 213] width 323 height 15
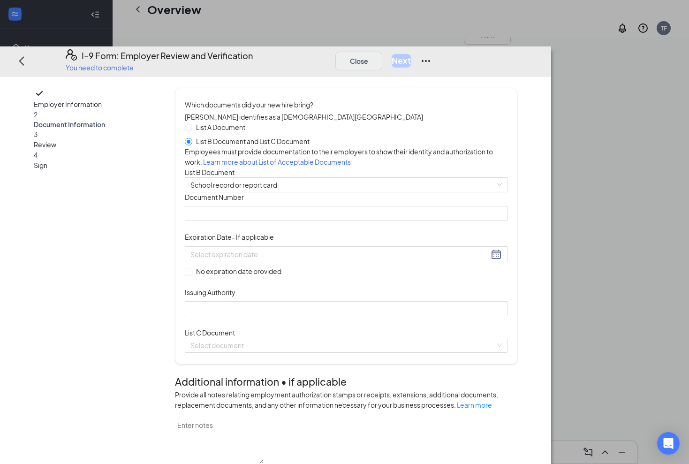
click at [382, 51] on button "Close" at bounding box center [358, 60] width 47 height 19
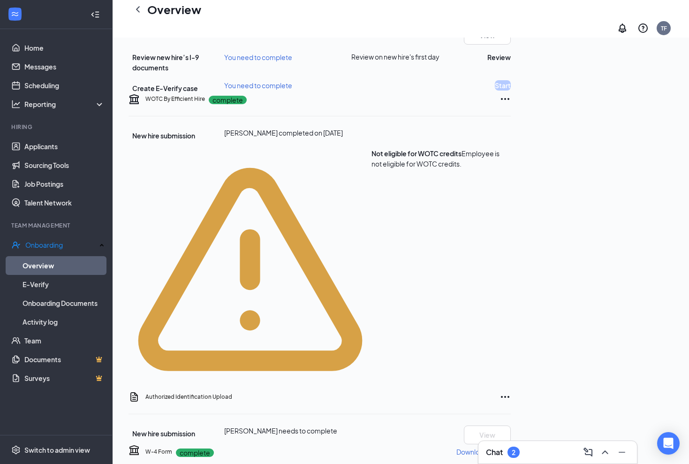
scroll to position [165, 0]
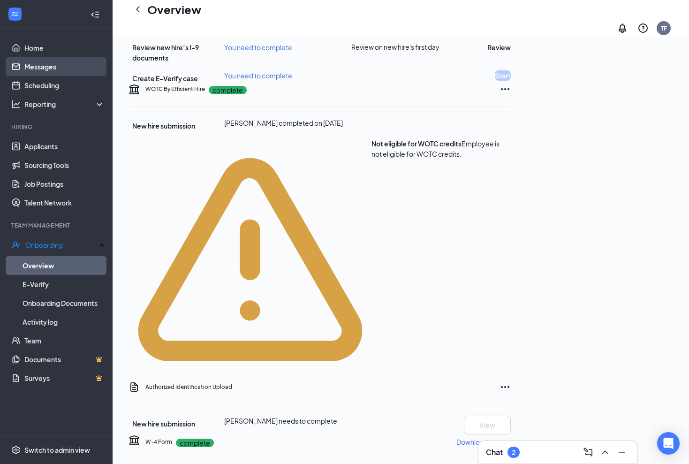
click at [59, 65] on link "Messages" at bounding box center [64, 66] width 80 height 19
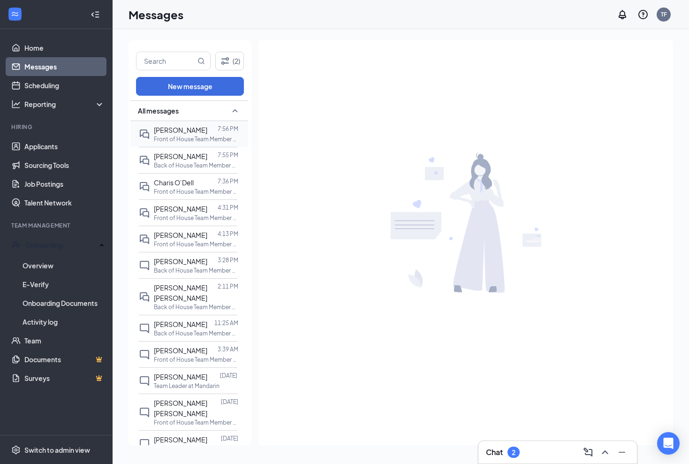
click at [190, 139] on p "Front of House Team Member at Mandarin" at bounding box center [196, 139] width 84 height 8
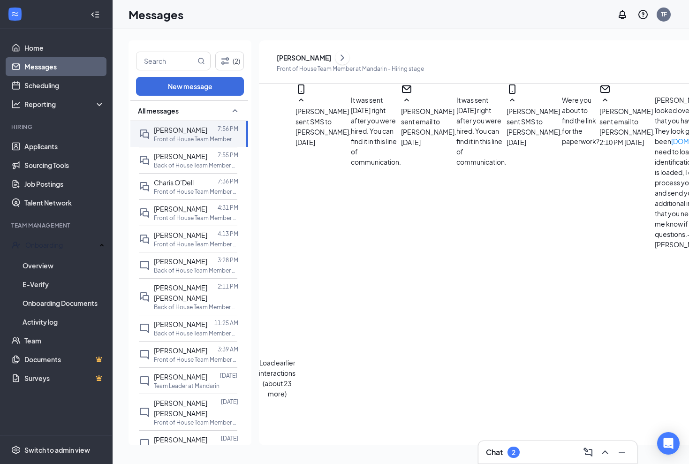
scroll to position [879, 0]
type textarea "I am looking at the options, You can use a report card if you do not have an ID…"
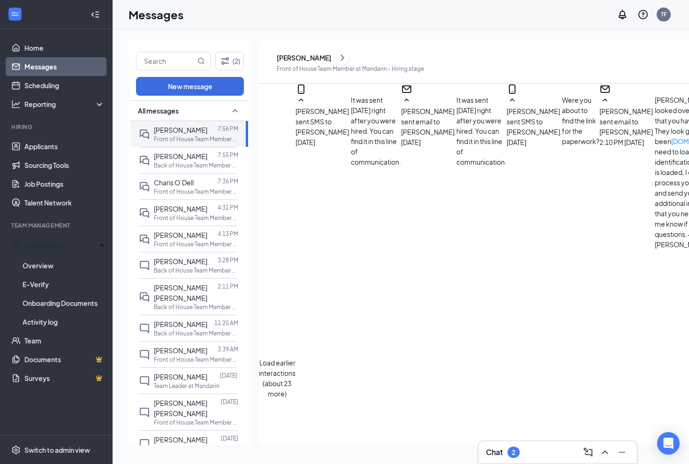
checkbox input "false"
checkbox input "true"
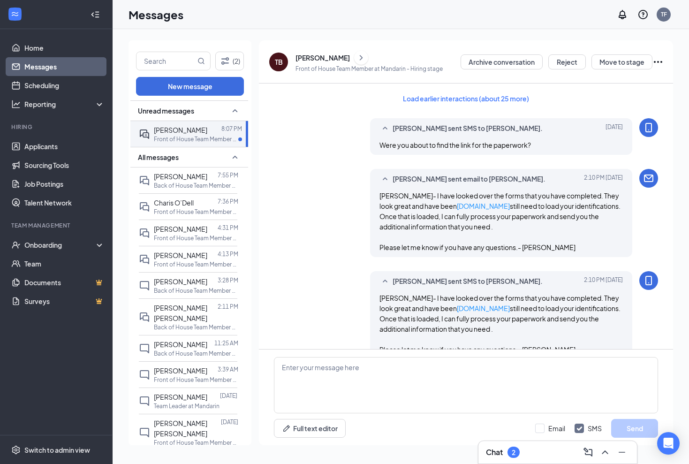
scroll to position [910, 0]
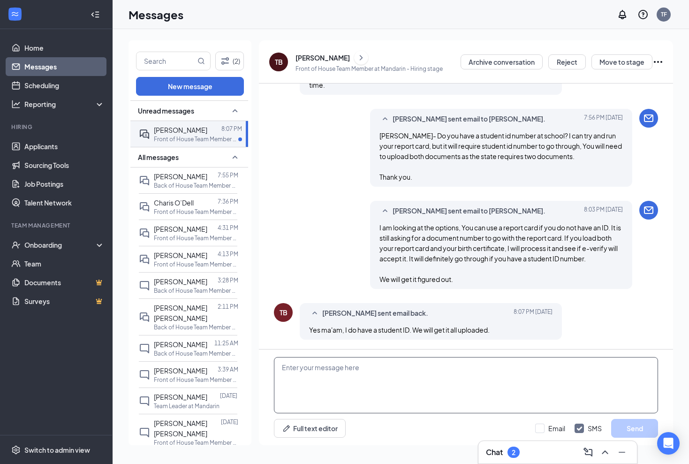
click at [369, 370] on textarea at bounding box center [466, 385] width 384 height 56
type textarea "Perfect. That will work. If it is not visible on your report card copy, please …"
click at [577, 430] on icon "Checkmark" at bounding box center [579, 428] width 8 height 8
click at [577, 430] on input "SMS" at bounding box center [587, 427] width 27 height 9
checkbox input "false"
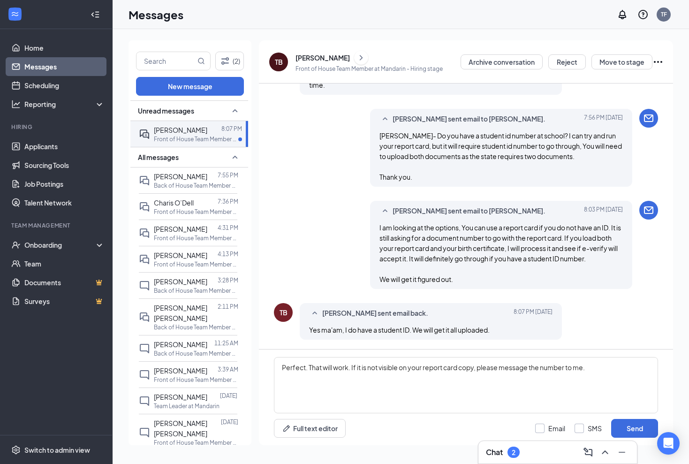
click at [539, 432] on div at bounding box center [539, 427] width 9 height 9
click at [539, 432] on input "Email" at bounding box center [550, 427] width 30 height 9
checkbox input "true"
click at [631, 426] on button "Send" at bounding box center [634, 428] width 47 height 19
